Goal: Check status

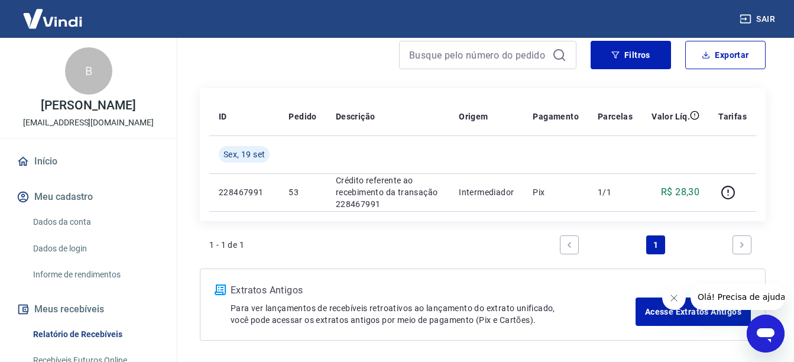
scroll to position [177, 0]
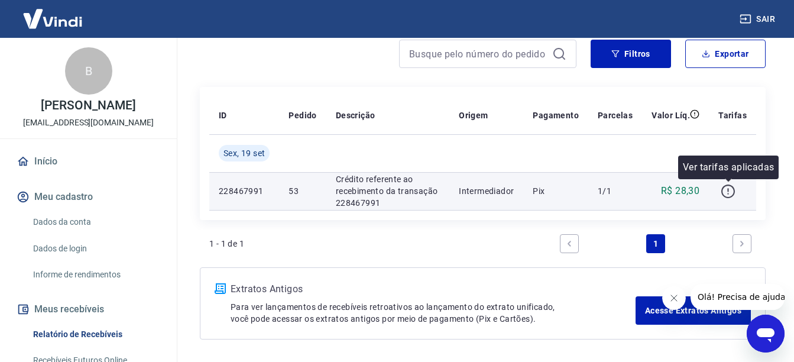
click at [731, 196] on icon "button" at bounding box center [728, 191] width 15 height 15
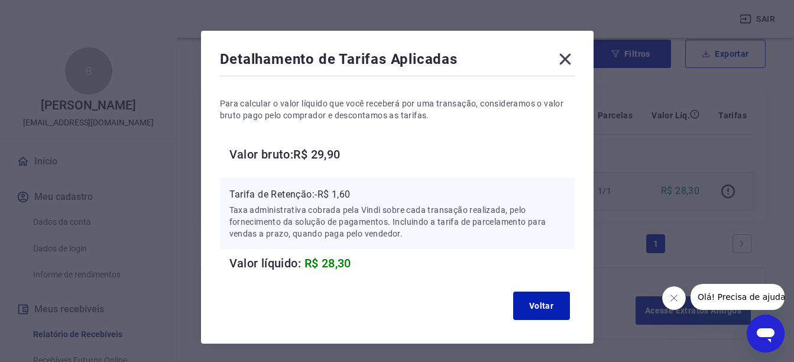
scroll to position [64, 0]
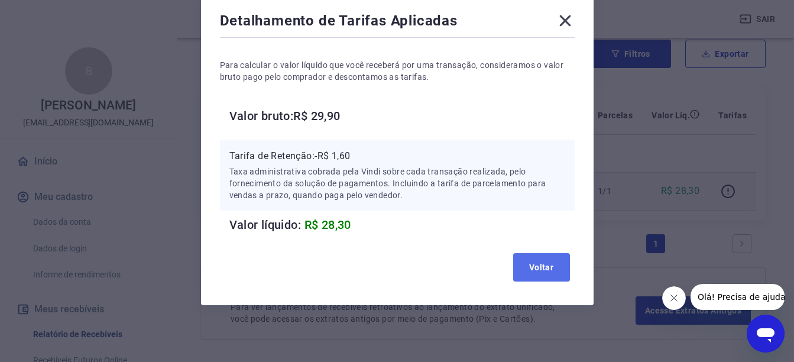
click at [533, 257] on button "Voltar" at bounding box center [541, 267] width 57 height 28
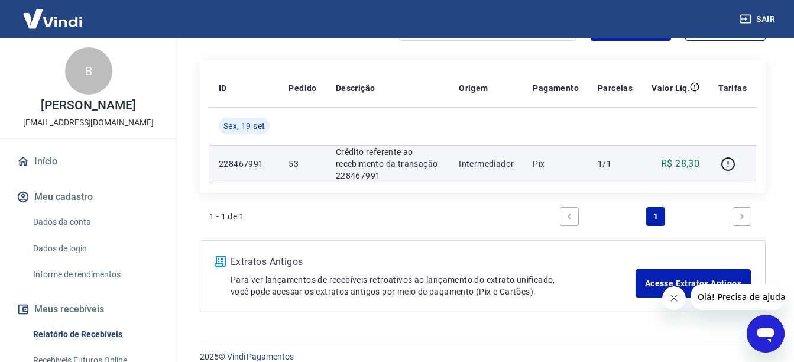
scroll to position [220, 0]
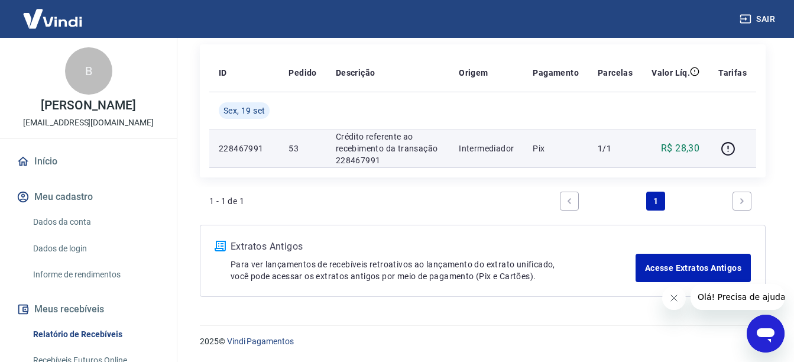
click at [672, 300] on icon "Fechar mensagem da empresa" at bounding box center [673, 298] width 6 height 6
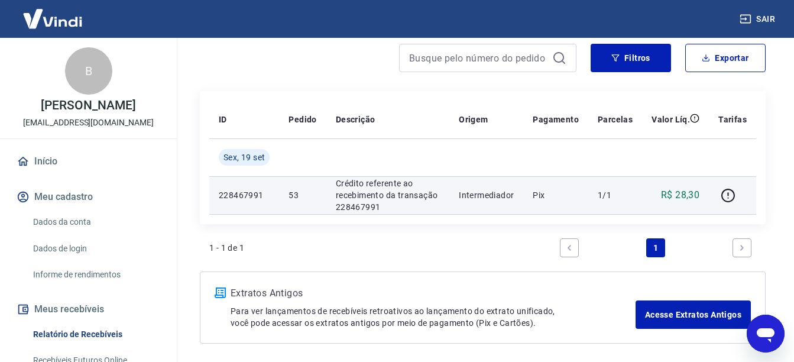
scroll to position [102, 0]
